Goal: Register for event/course: Sign up to attend an event or enroll in a course

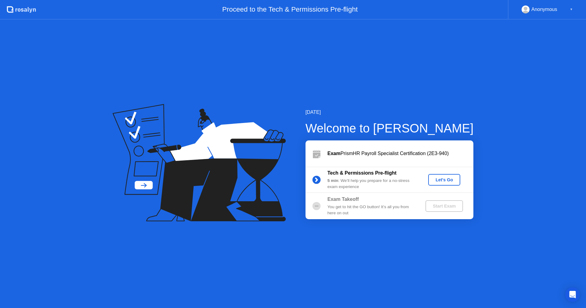
click at [441, 180] on div "Let's Go" at bounding box center [444, 179] width 27 height 5
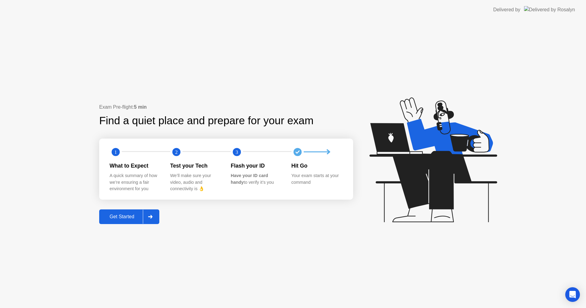
click at [117, 218] on div "Get Started" at bounding box center [122, 216] width 42 height 5
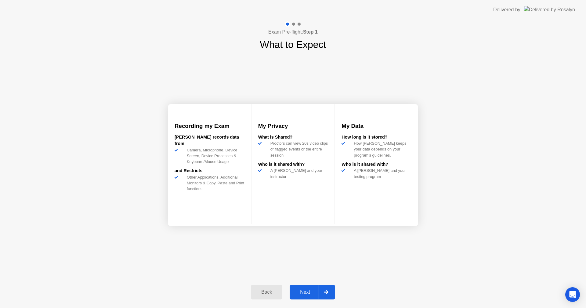
click at [303, 290] on div "Next" at bounding box center [304, 291] width 27 height 5
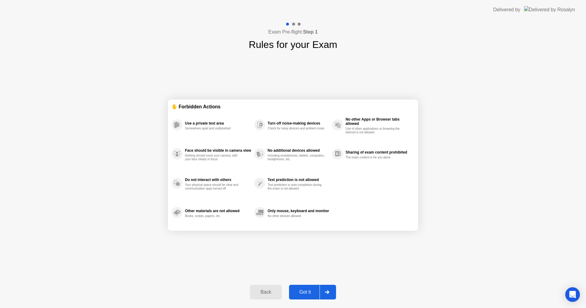
click at [308, 291] on div "Got it" at bounding box center [305, 291] width 29 height 5
select select "**********"
select select "*******"
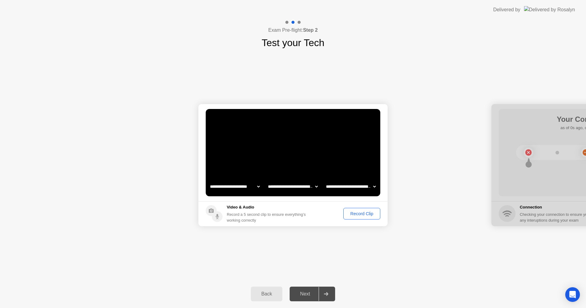
click at [359, 211] on div "Record Clip" at bounding box center [361, 213] width 33 height 5
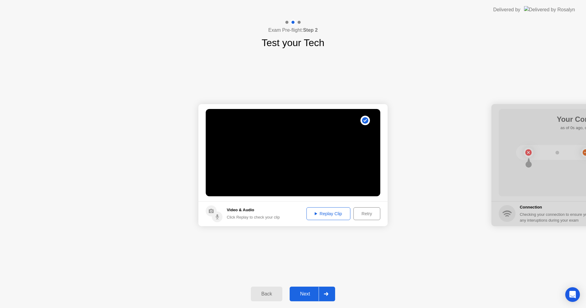
click at [305, 293] on div "Next" at bounding box center [304, 293] width 27 height 5
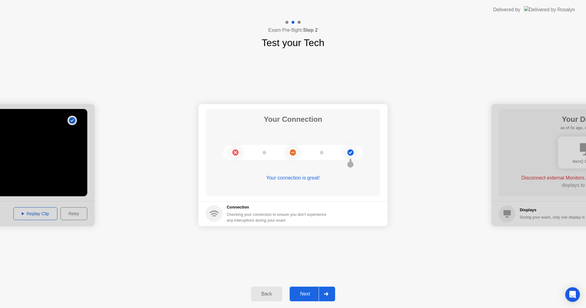
click at [300, 298] on button "Next" at bounding box center [312, 294] width 45 height 15
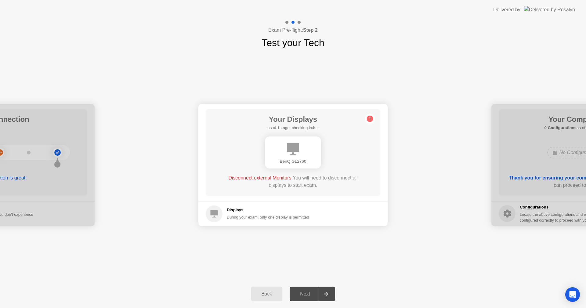
click at [364, 239] on div "**********" at bounding box center [293, 165] width 586 height 230
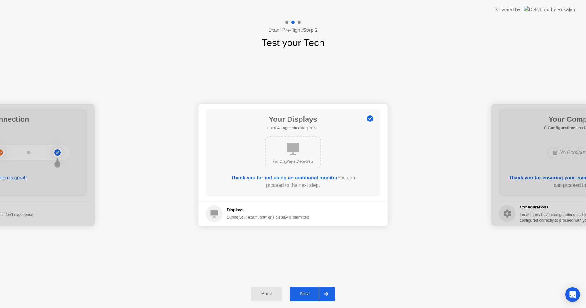
click at [309, 297] on div "Next" at bounding box center [304, 293] width 27 height 5
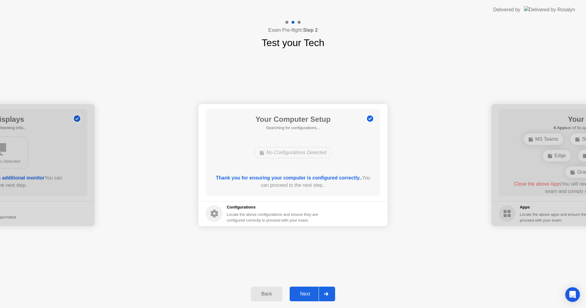
click at [305, 292] on div "Next" at bounding box center [304, 293] width 27 height 5
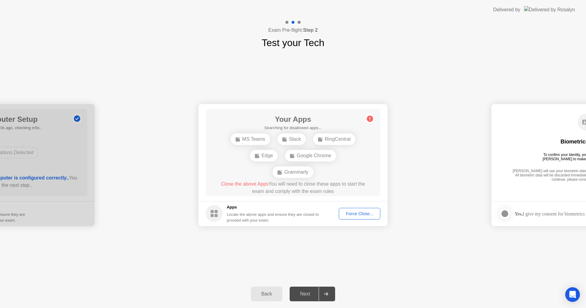
click at [352, 212] on div "Force Close..." at bounding box center [359, 213] width 37 height 5
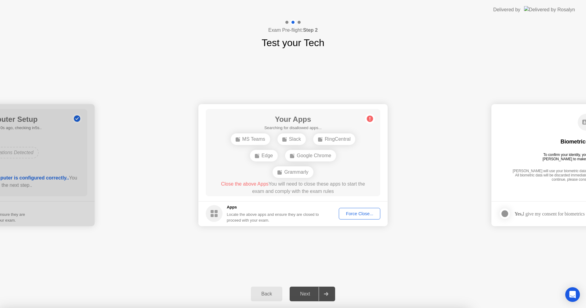
click at [408, 308] on div at bounding box center [293, 308] width 586 height 0
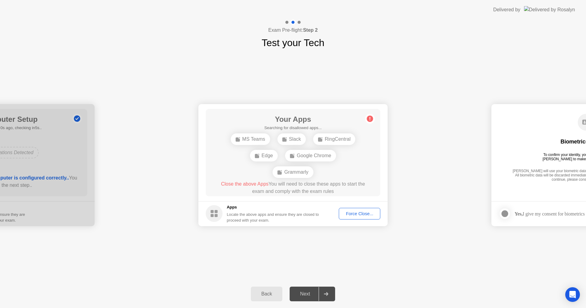
click at [358, 208] on button "Force Close..." at bounding box center [360, 214] width 42 height 12
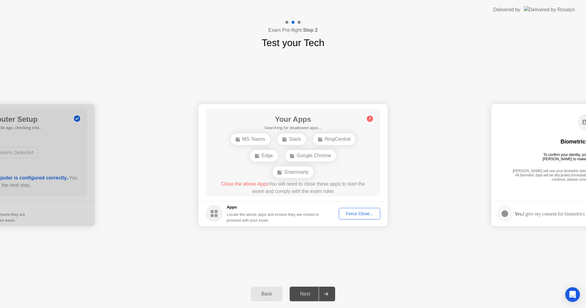
click at [363, 211] on div "Force Close..." at bounding box center [359, 213] width 37 height 5
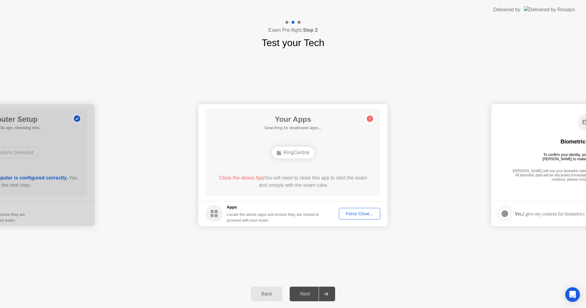
click at [356, 215] on div "Force Close..." at bounding box center [359, 213] width 37 height 5
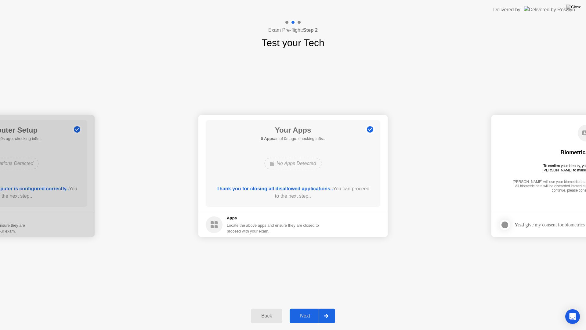
click at [312, 197] on div "Thank you for closing all disallowed applications.. You can proceed to the next…" at bounding box center [293, 192] width 157 height 15
click at [309, 308] on button "Next" at bounding box center [312, 315] width 45 height 15
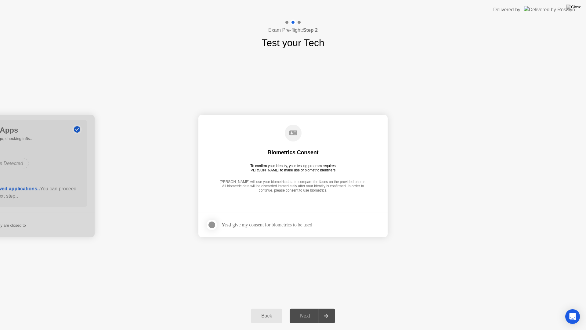
click at [310, 308] on div "Next" at bounding box center [304, 315] width 27 height 5
click at [214, 226] on div at bounding box center [211, 224] width 7 height 7
click at [302, 308] on div "Next" at bounding box center [304, 315] width 27 height 5
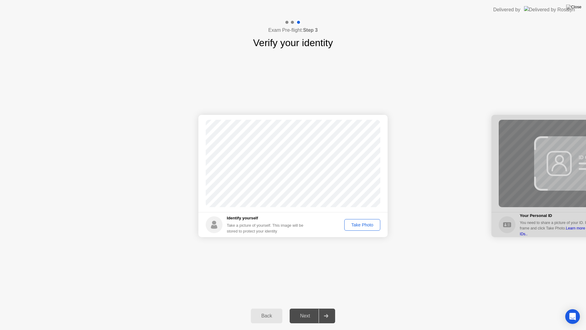
click at [354, 226] on div "Take Photo" at bounding box center [362, 224] width 32 height 5
click at [306, 308] on div "Next" at bounding box center [304, 315] width 27 height 5
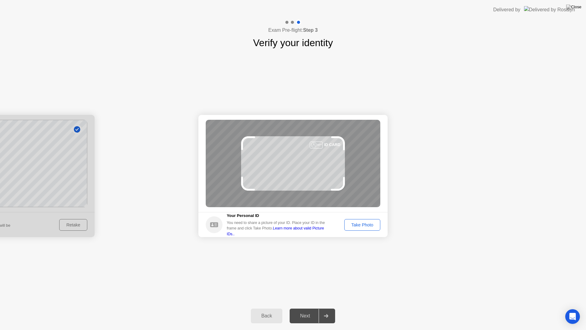
click at [363, 224] on div "Take Photo" at bounding box center [362, 224] width 32 height 5
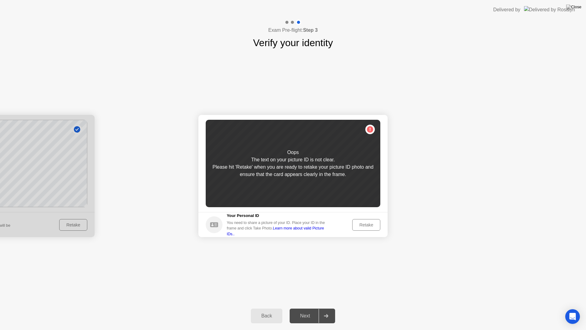
click at [371, 226] on div "Retake" at bounding box center [366, 224] width 24 height 5
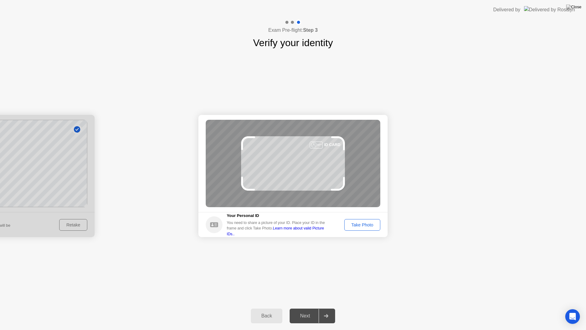
click at [364, 222] on div "Take Photo" at bounding box center [362, 224] width 32 height 5
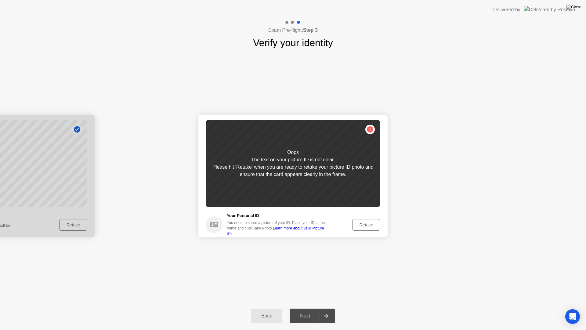
click at [364, 222] on div "Retake" at bounding box center [366, 224] width 24 height 5
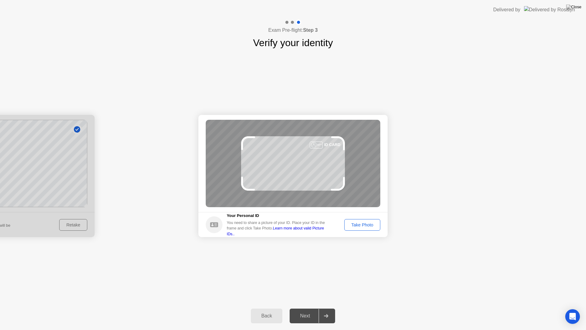
click at [291, 5] on header "Delivered by" at bounding box center [293, 10] width 586 height 20
click at [361, 222] on div "Take Photo" at bounding box center [362, 224] width 32 height 5
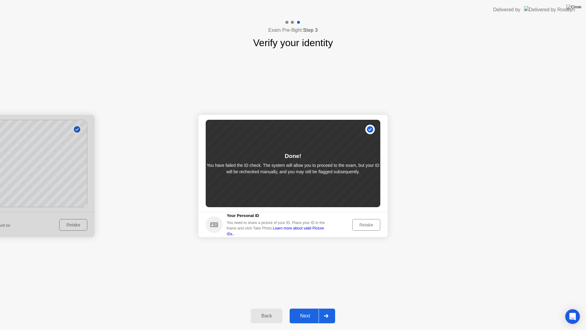
click at [308, 308] on div "Next" at bounding box center [304, 315] width 27 height 5
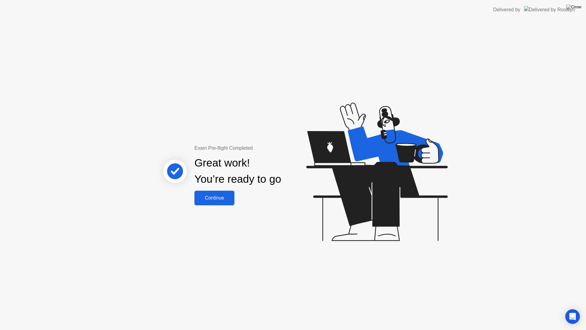
click at [215, 196] on div "Continue" at bounding box center [214, 197] width 36 height 5
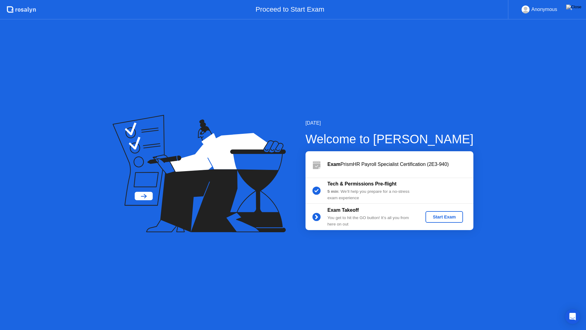
click at [437, 214] on div "Start Exam" at bounding box center [444, 216] width 33 height 5
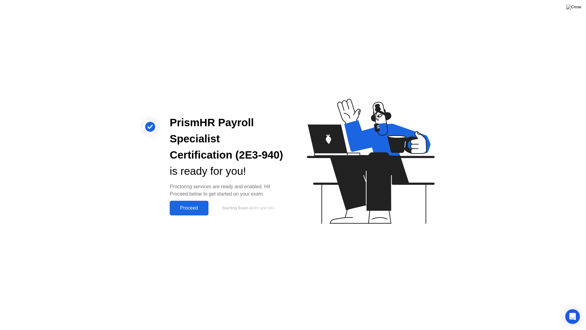
click at [187, 208] on div "Proceed" at bounding box center [189, 207] width 35 height 5
